Goal: Transaction & Acquisition: Purchase product/service

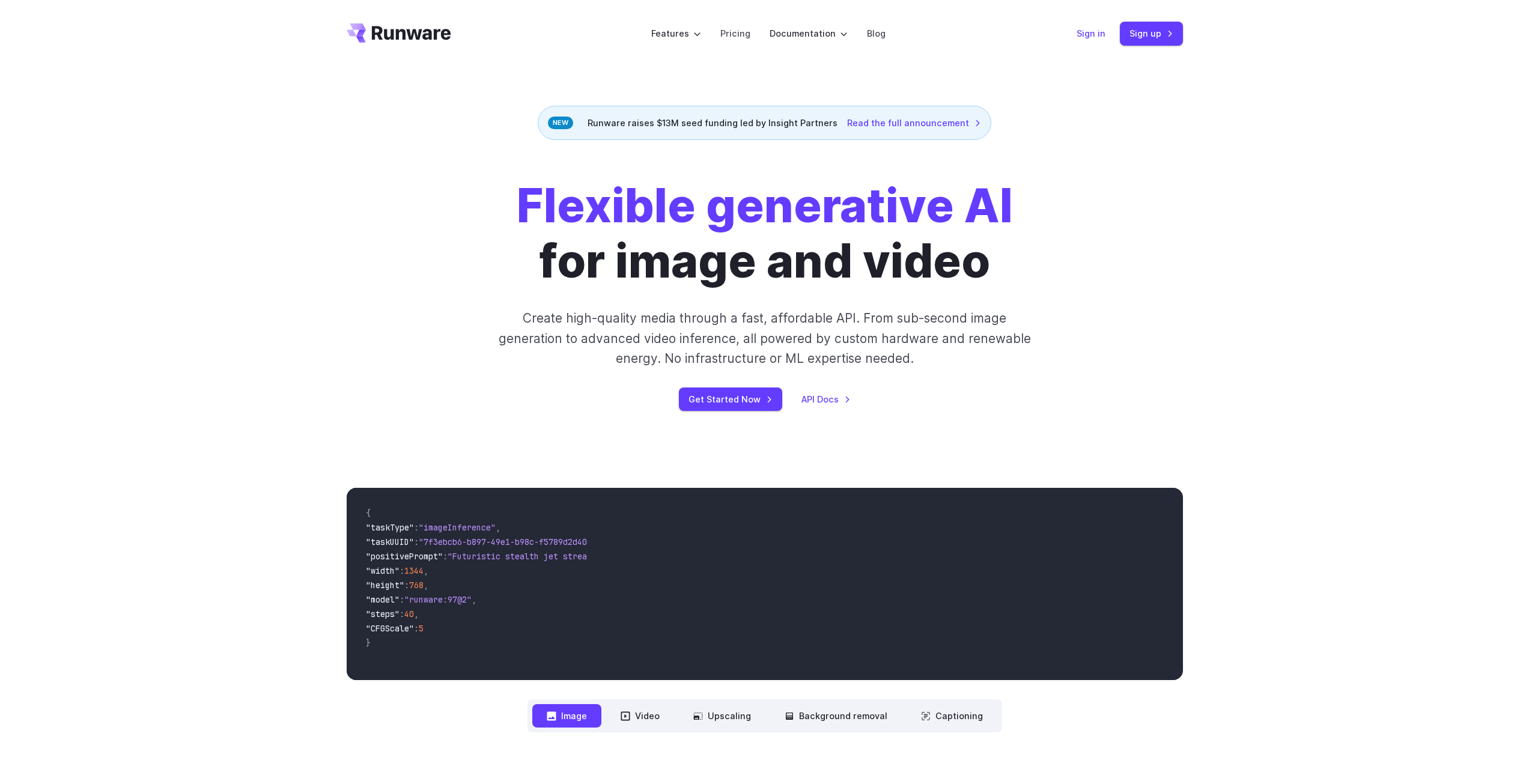
click at [1091, 37] on link "Sign in" at bounding box center [1091, 33] width 29 height 14
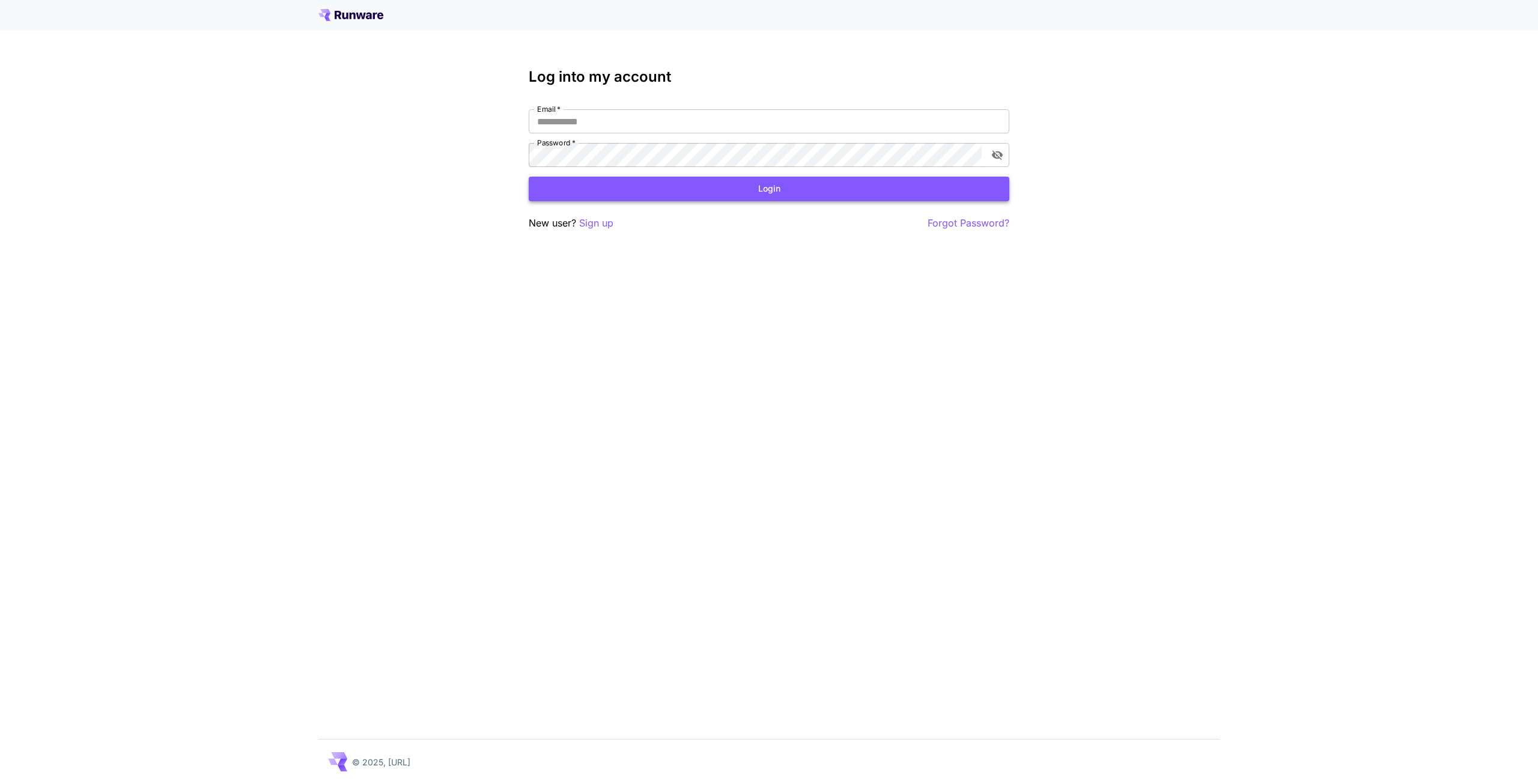
type input "**********"
click at [755, 191] on button "Login" at bounding box center [769, 189] width 481 height 25
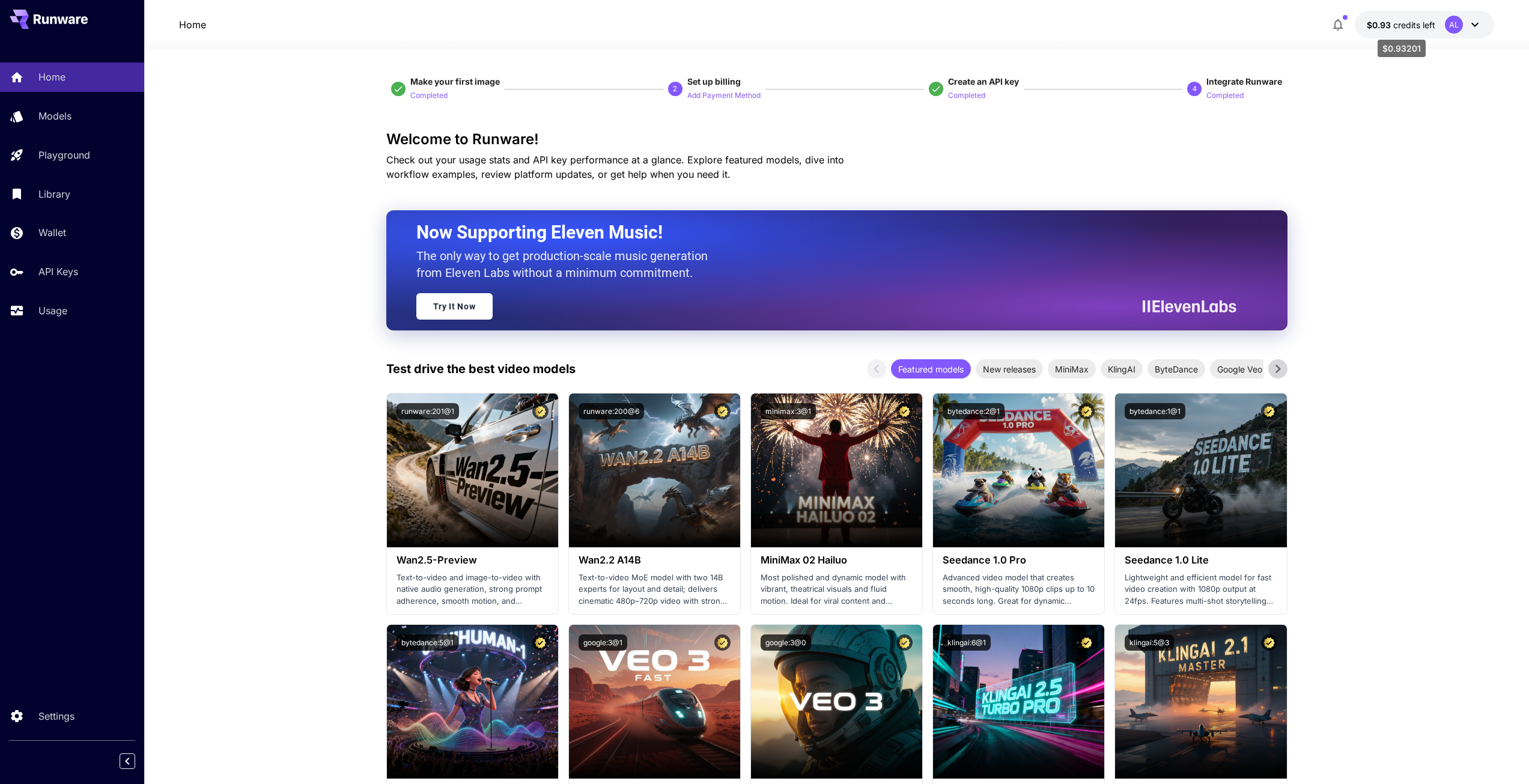
click at [1394, 30] on span "credits left" at bounding box center [1413, 25] width 42 height 10
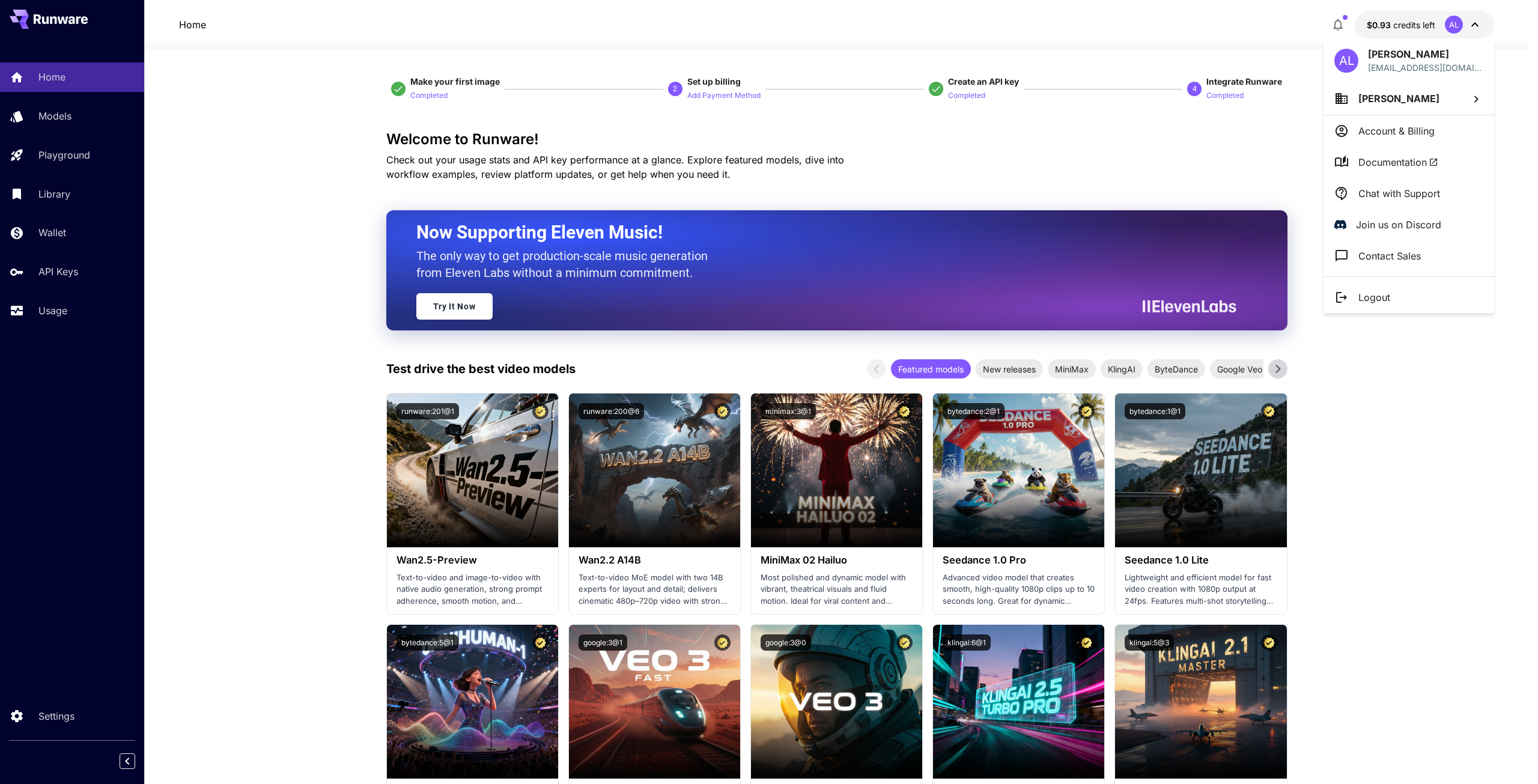
click at [1333, 21] on div at bounding box center [769, 392] width 1538 height 784
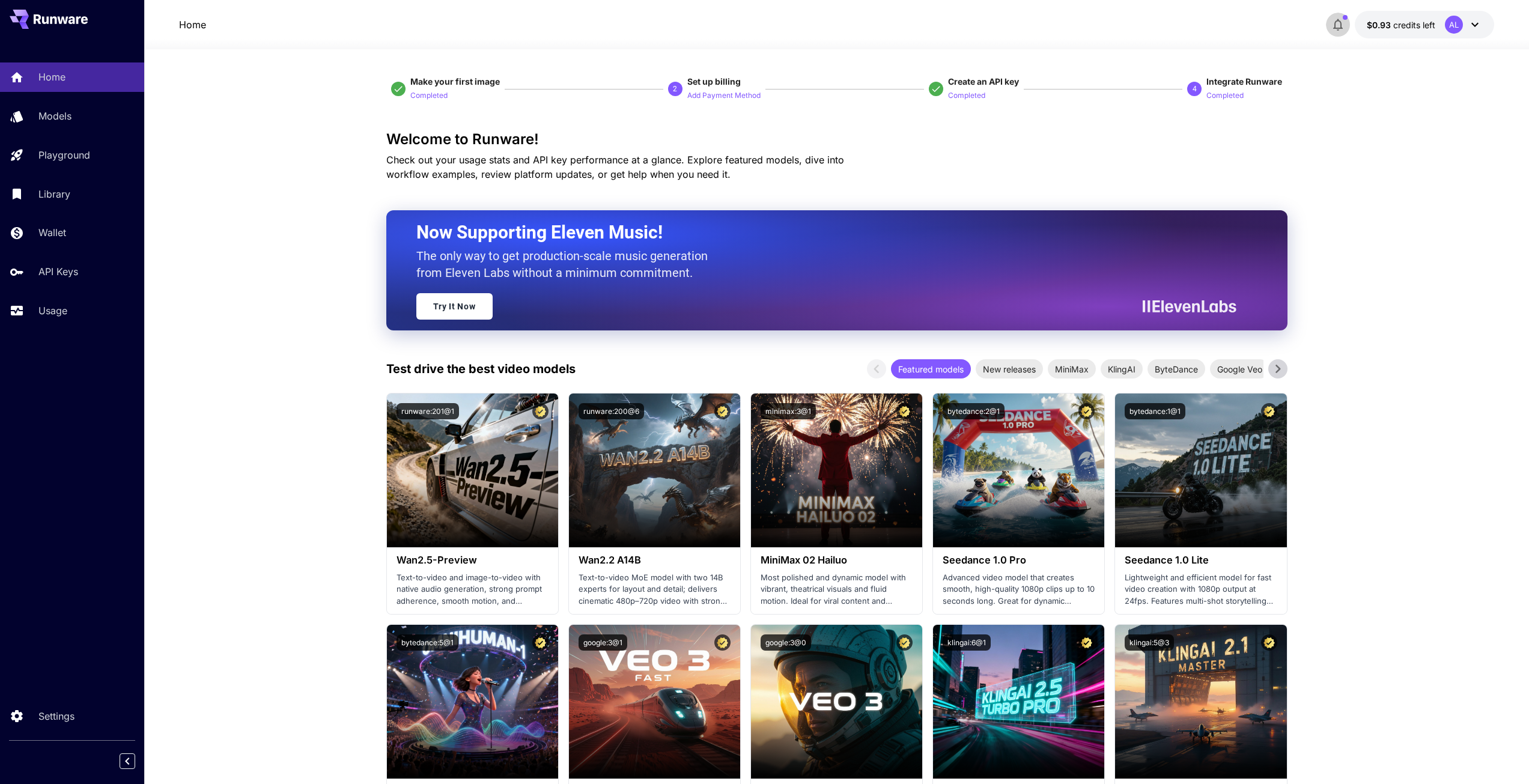
click at [1339, 22] on icon "button" at bounding box center [1338, 24] width 14 height 14
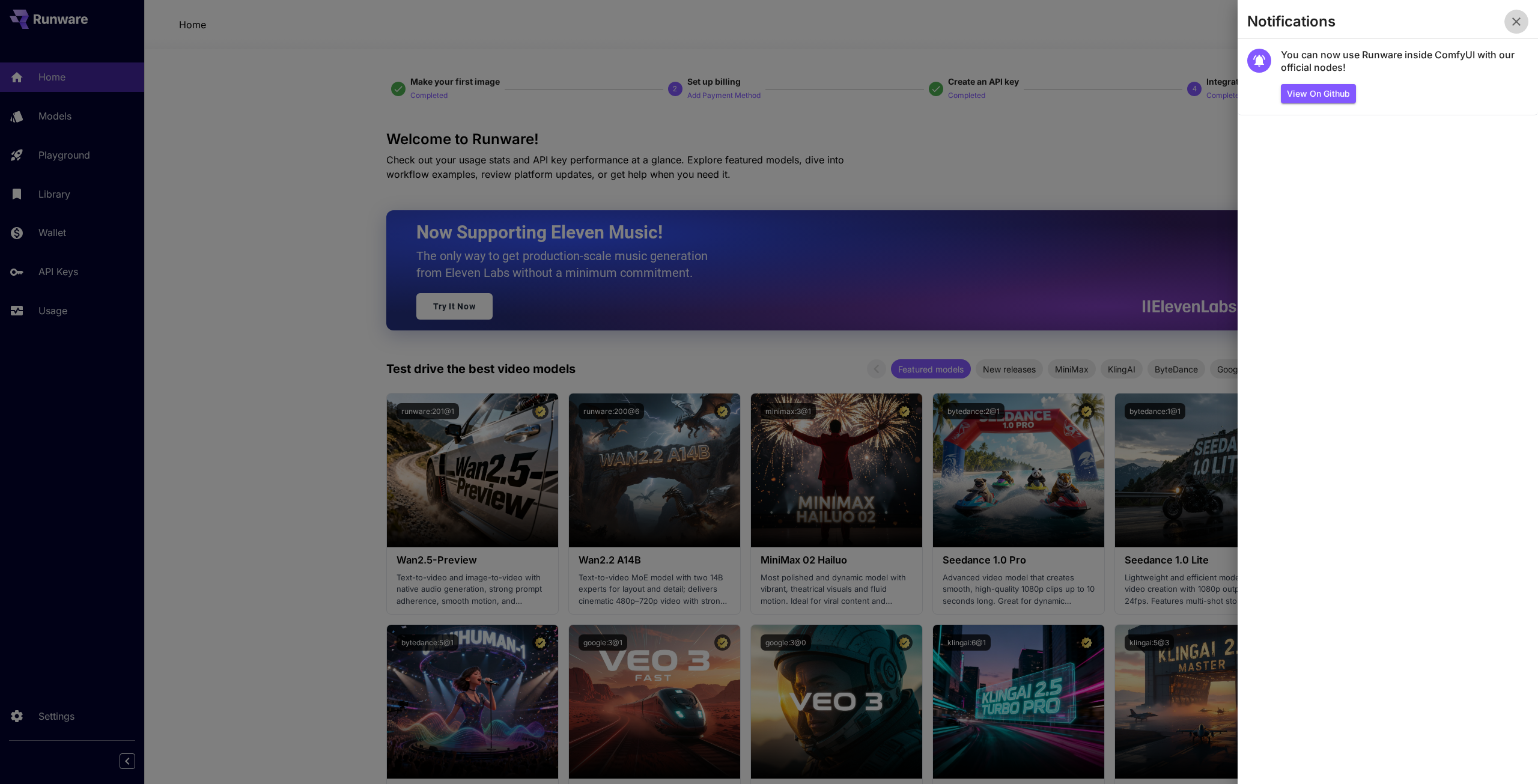
click at [1522, 20] on button "button" at bounding box center [1517, 21] width 24 height 24
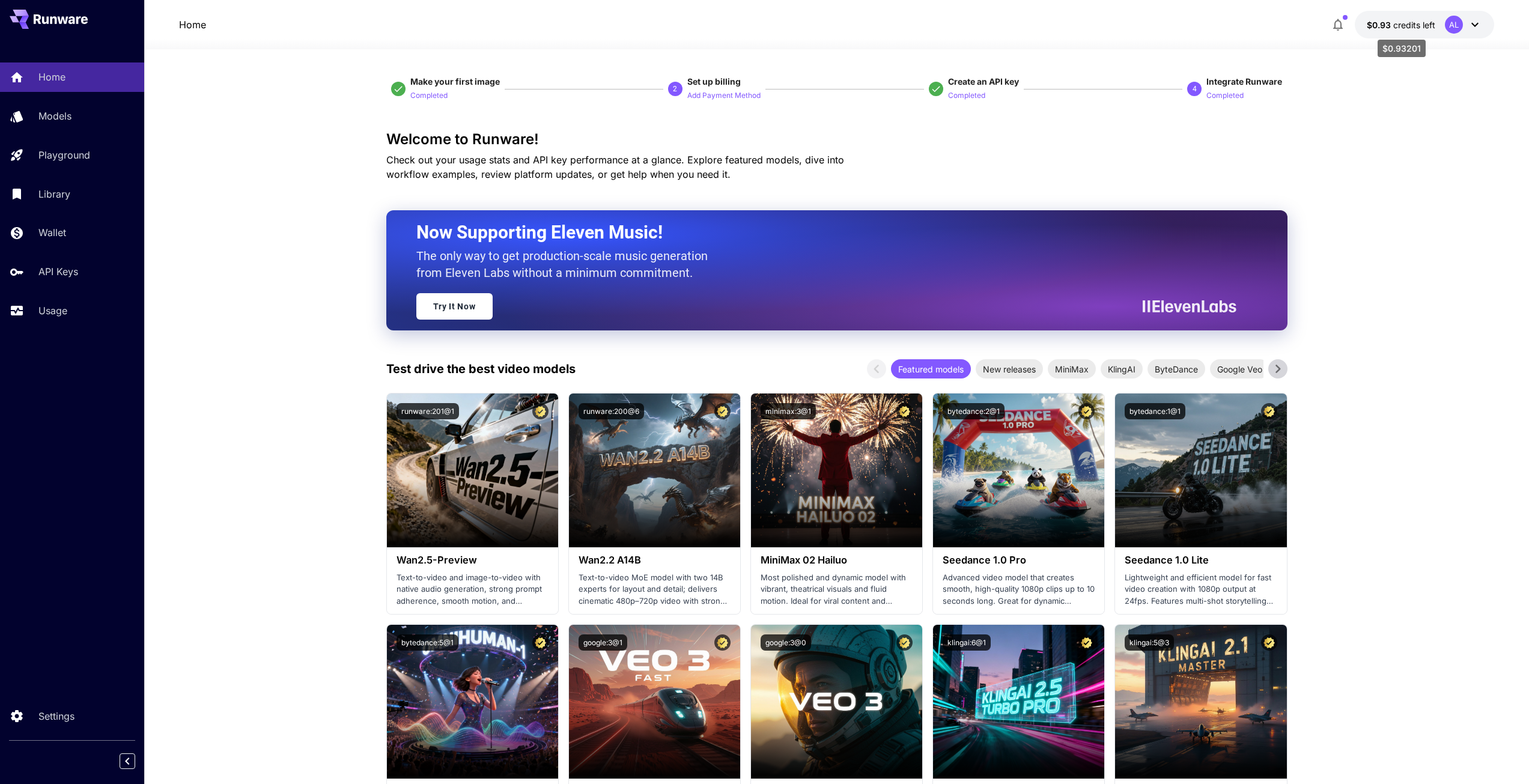
click at [1423, 27] on span "credits left" at bounding box center [1413, 25] width 42 height 10
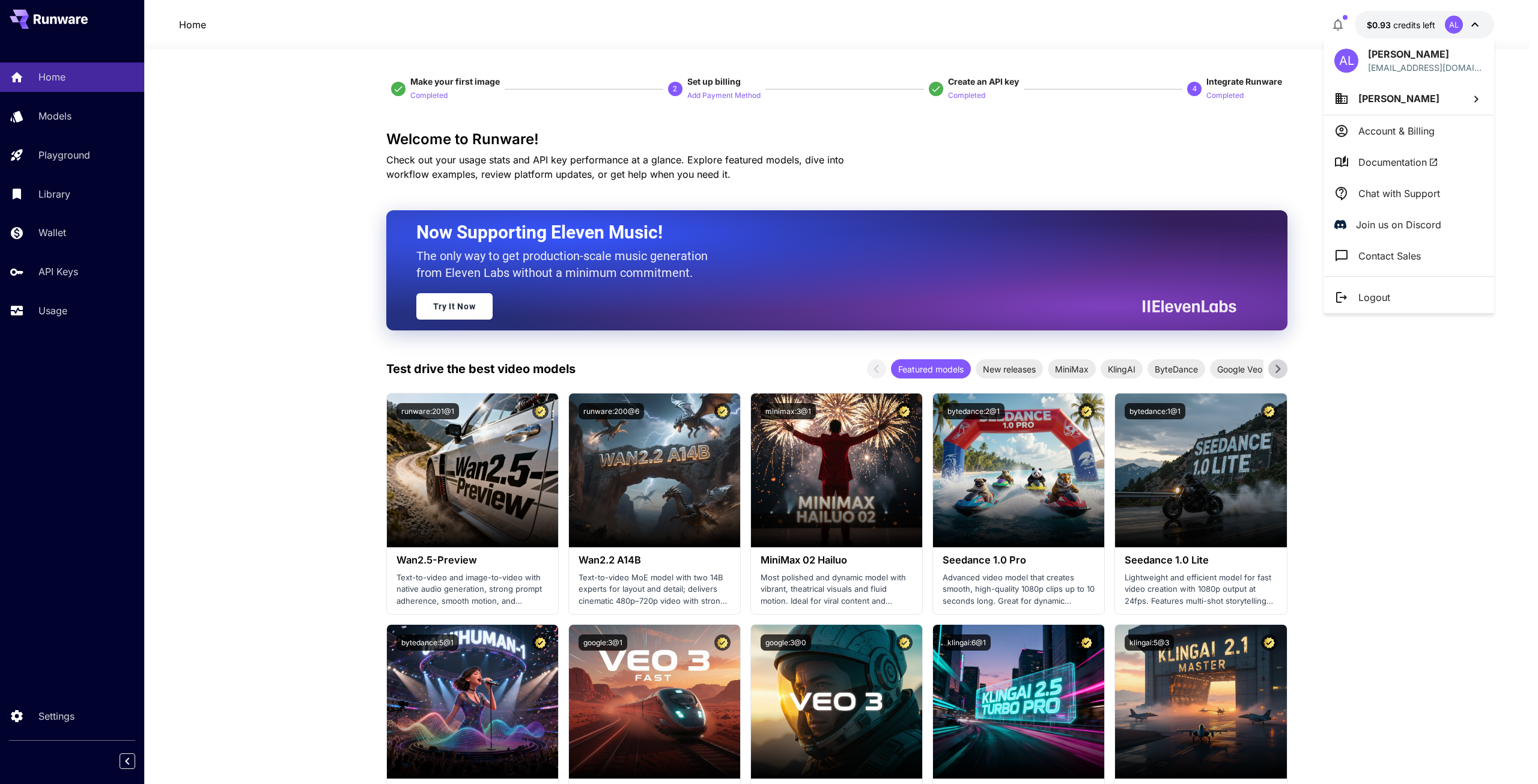
click at [289, 145] on div at bounding box center [769, 392] width 1538 height 784
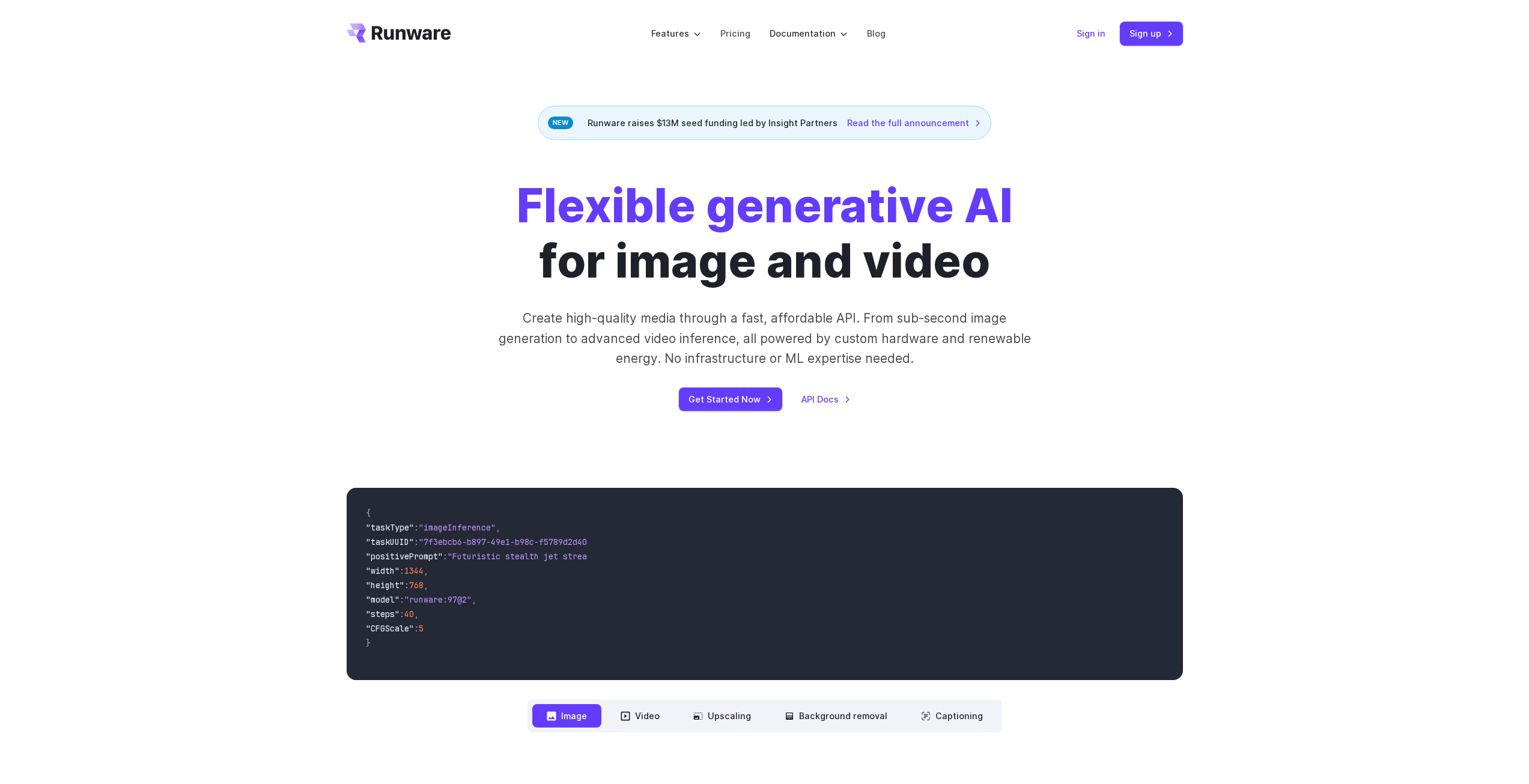
click at [1094, 29] on link "Sign in" at bounding box center [1091, 33] width 29 height 14
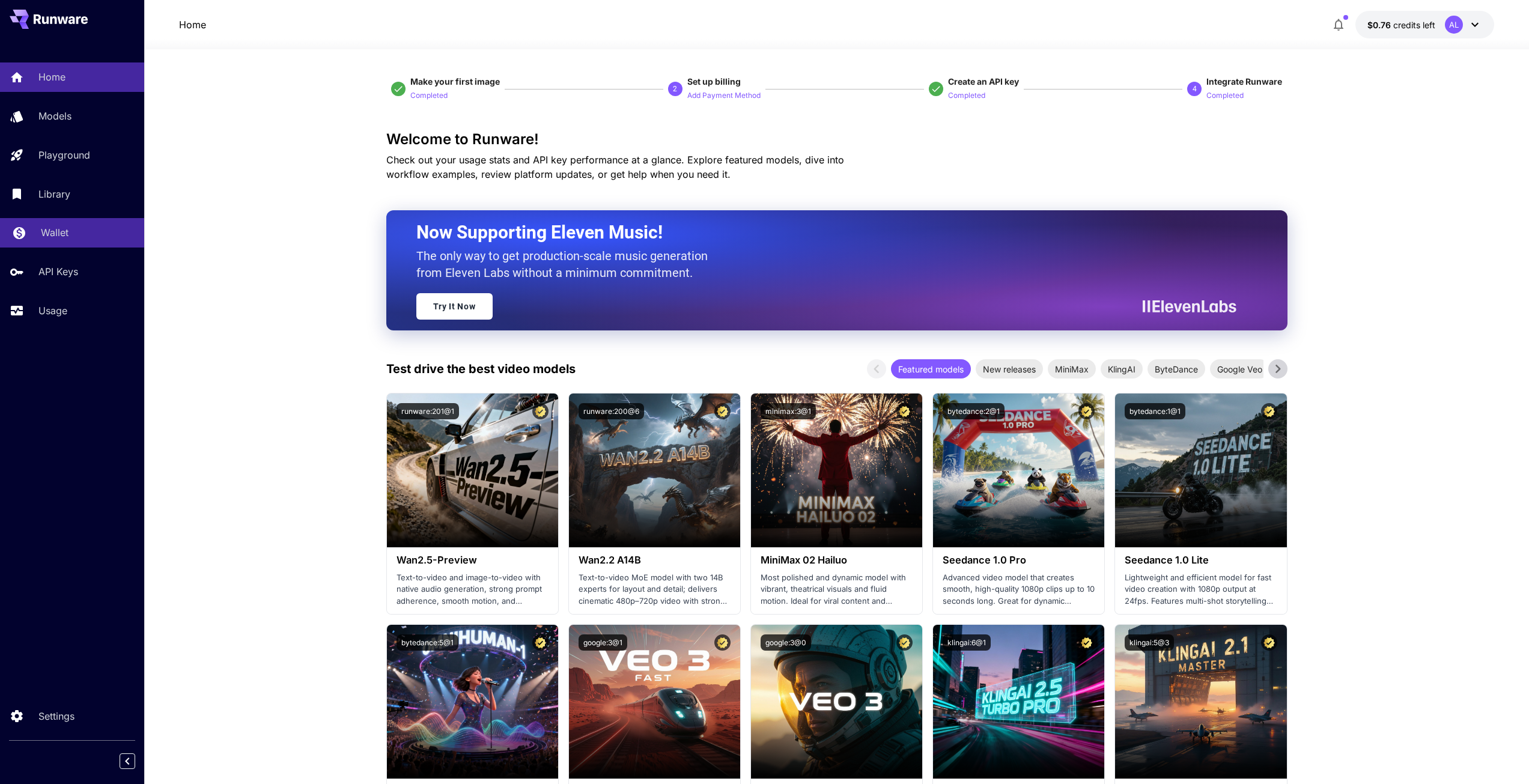
click at [66, 228] on div "Wallet" at bounding box center [88, 232] width 94 height 14
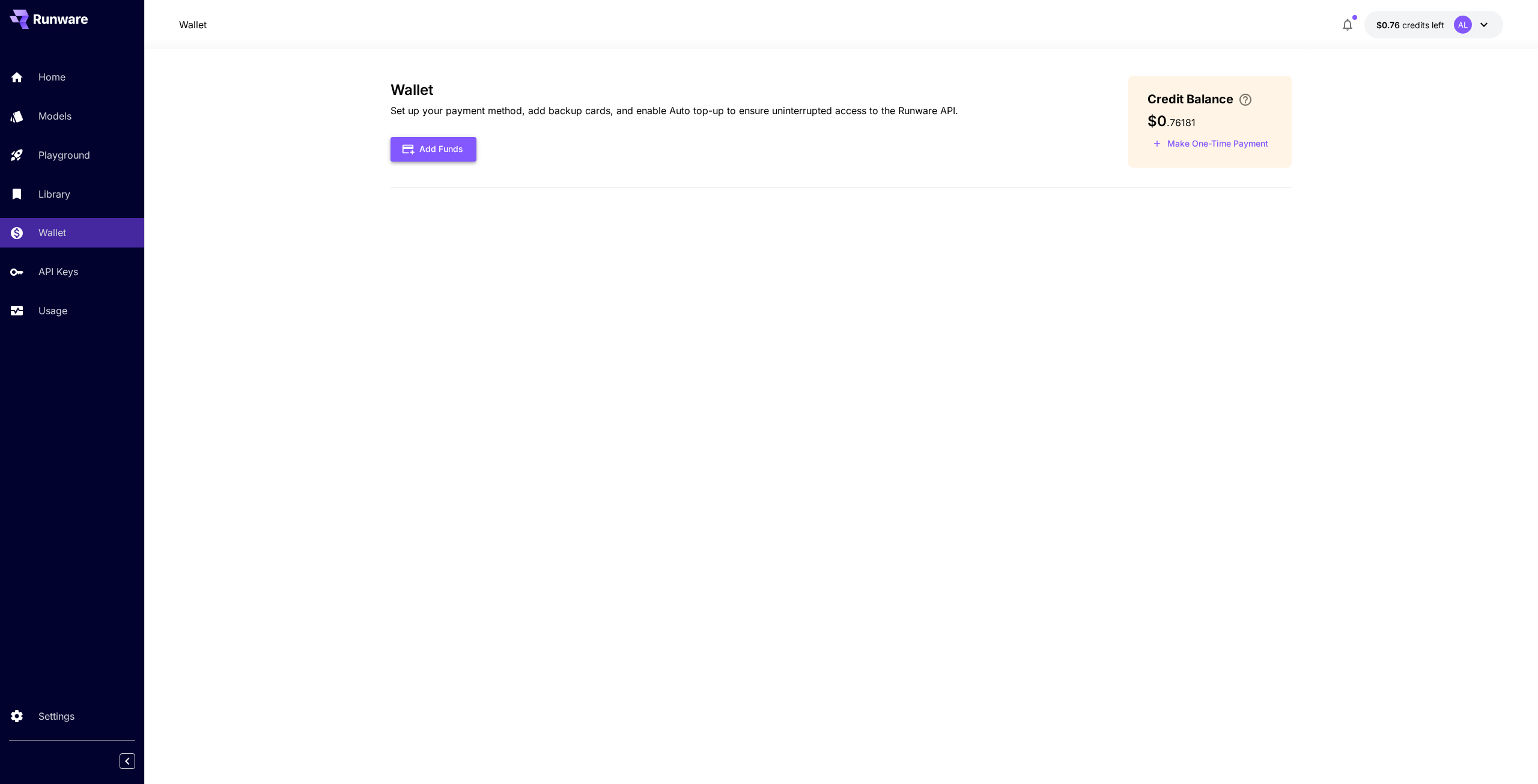
click at [429, 144] on button "Add Funds" at bounding box center [433, 149] width 86 height 25
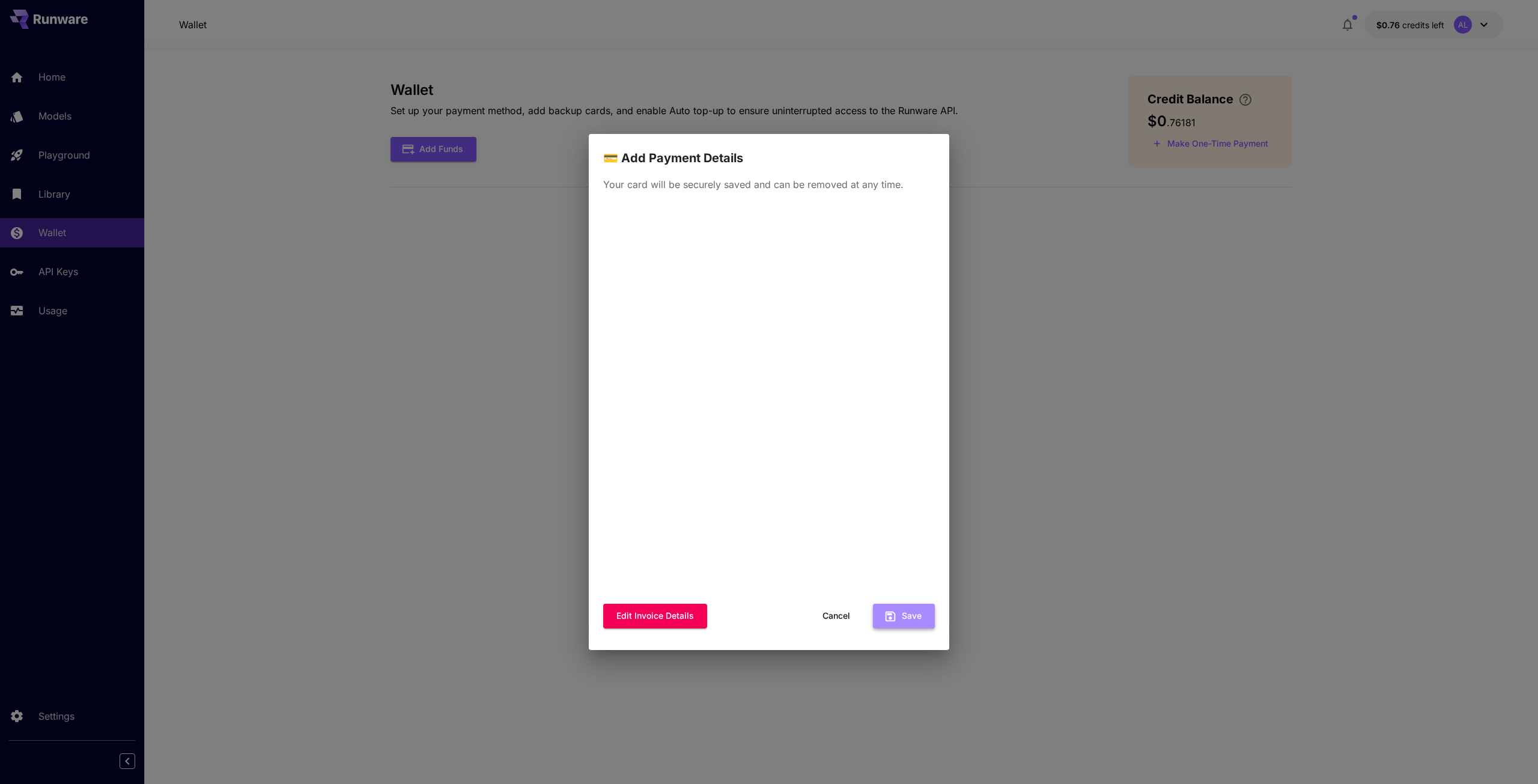
click at [917, 617] on button "Save" at bounding box center [903, 616] width 62 height 25
click at [828, 623] on button "Cancel" at bounding box center [837, 616] width 54 height 25
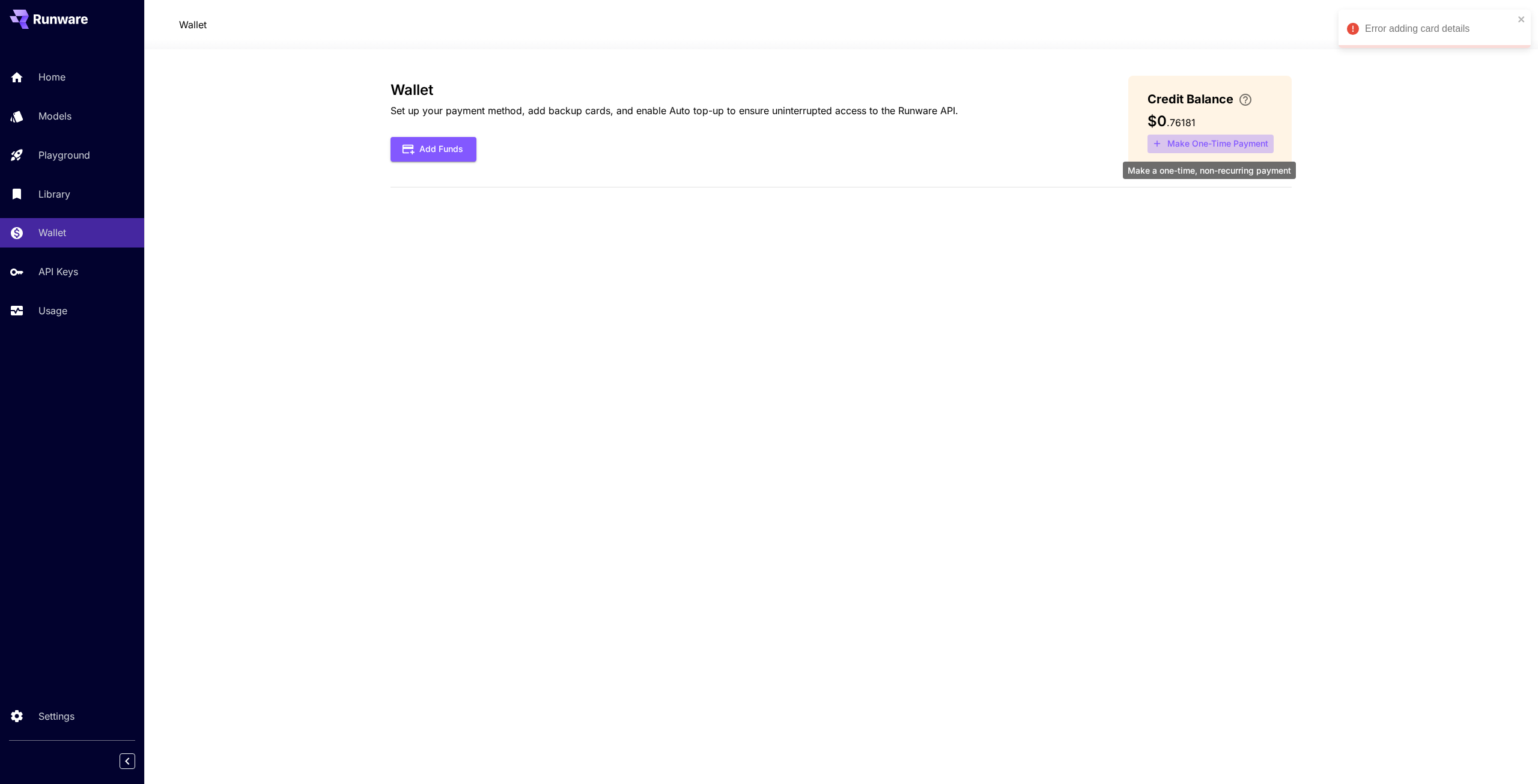
click at [1204, 141] on button "Make One-Time Payment" at bounding box center [1210, 144] width 126 height 19
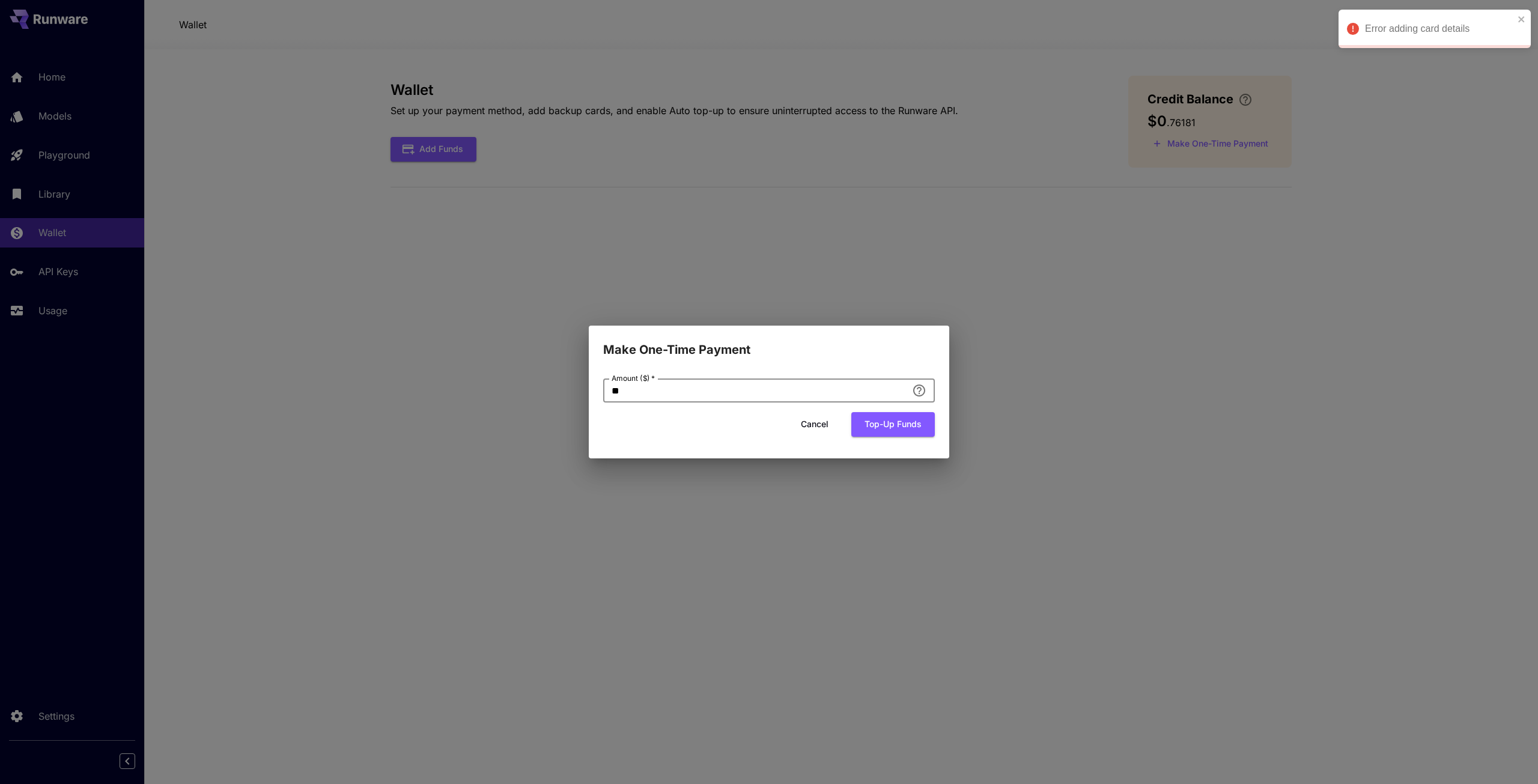
click at [782, 388] on input "**" at bounding box center [755, 390] width 304 height 24
click at [886, 427] on button "Top-up funds" at bounding box center [893, 424] width 83 height 25
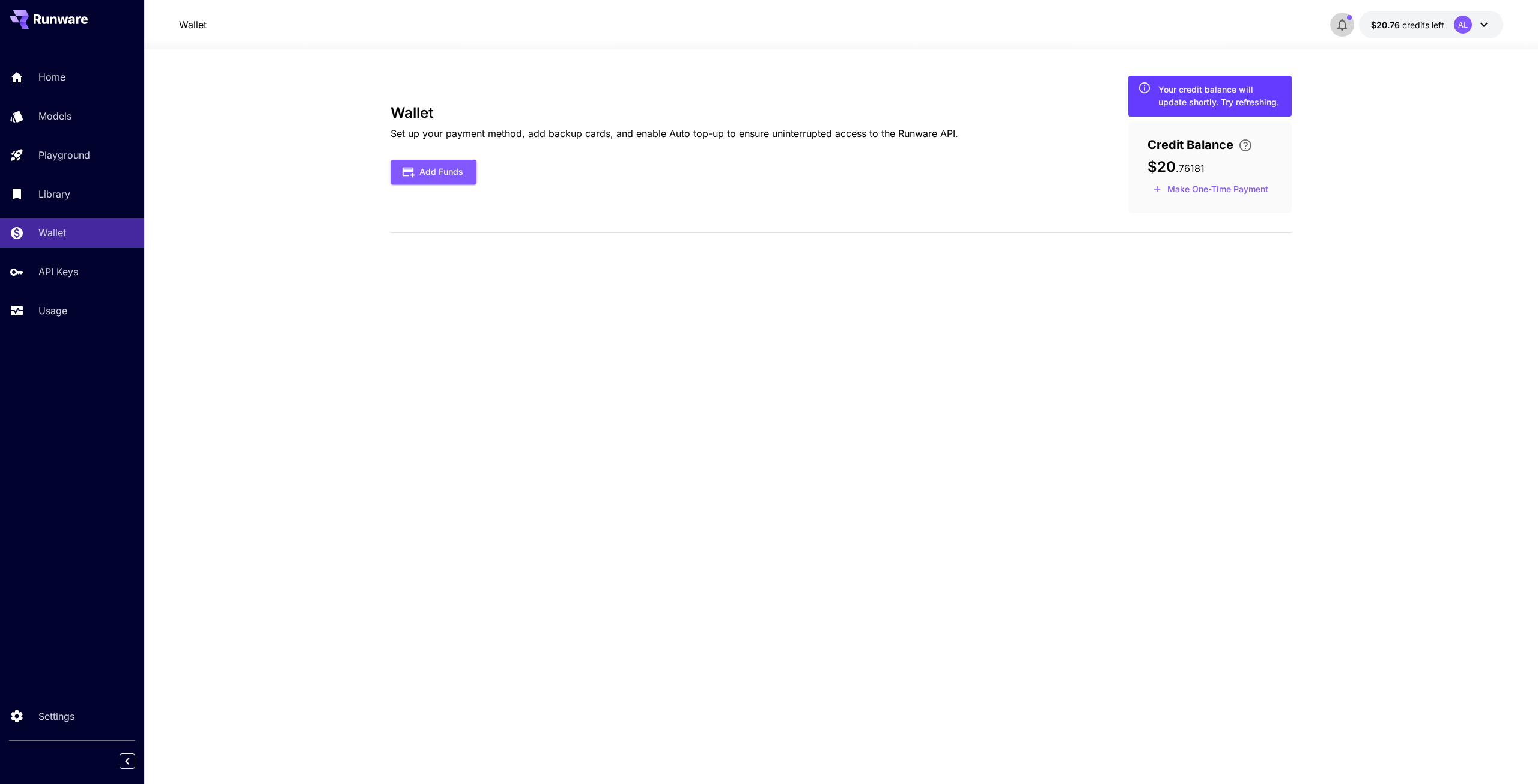
click at [1334, 22] on button "button" at bounding box center [1342, 25] width 24 height 24
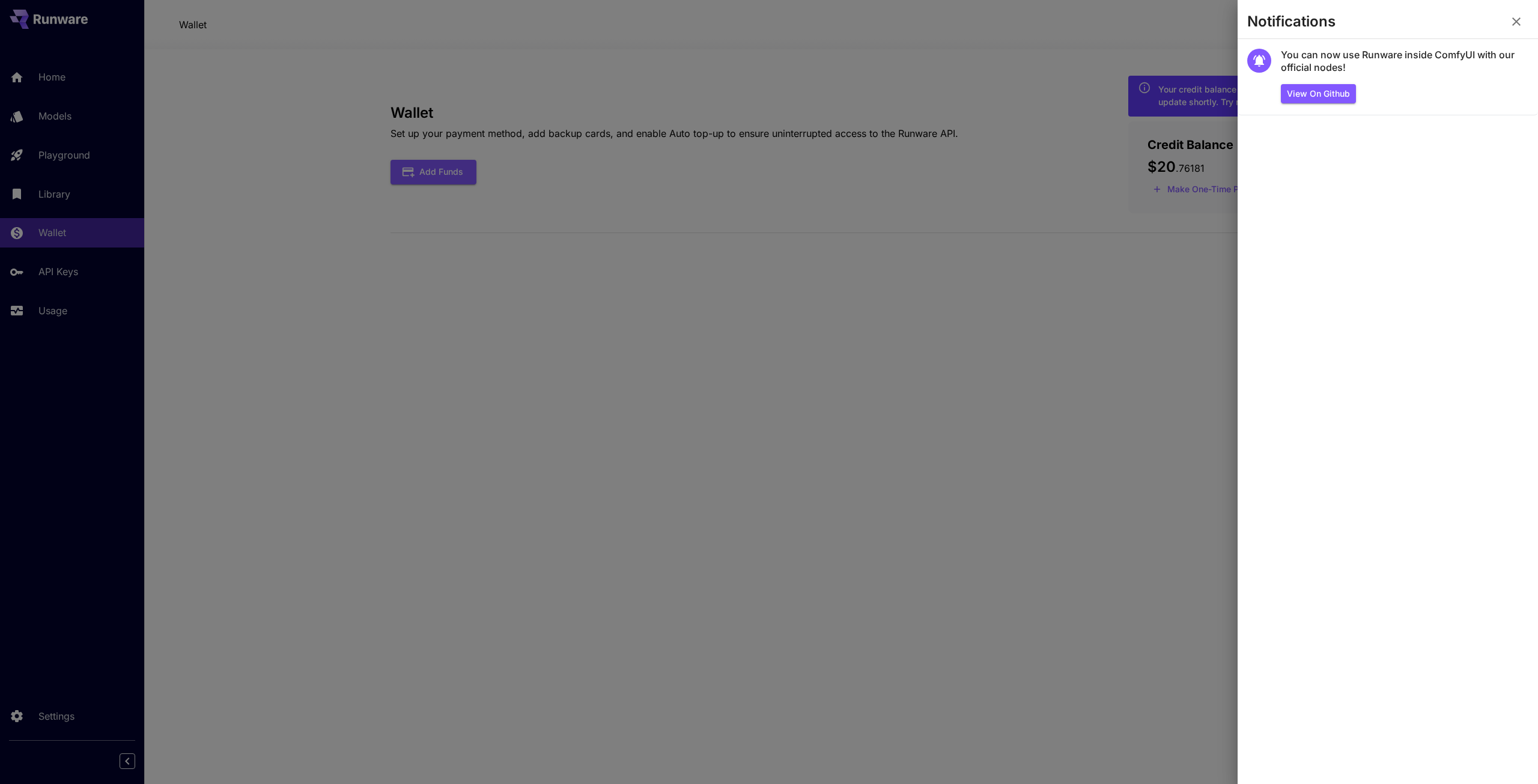
click at [1515, 22] on icon "button" at bounding box center [1516, 21] width 14 height 14
